Goal: Navigation & Orientation: Find specific page/section

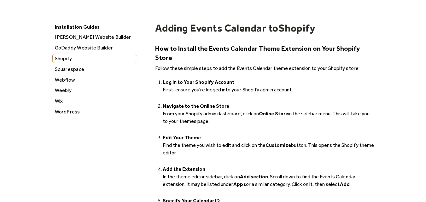
scroll to position [32, 0]
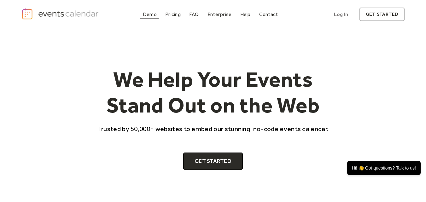
click at [159, 12] on link "Demo" at bounding box center [149, 14] width 19 height 9
